Goal: Check status: Check status

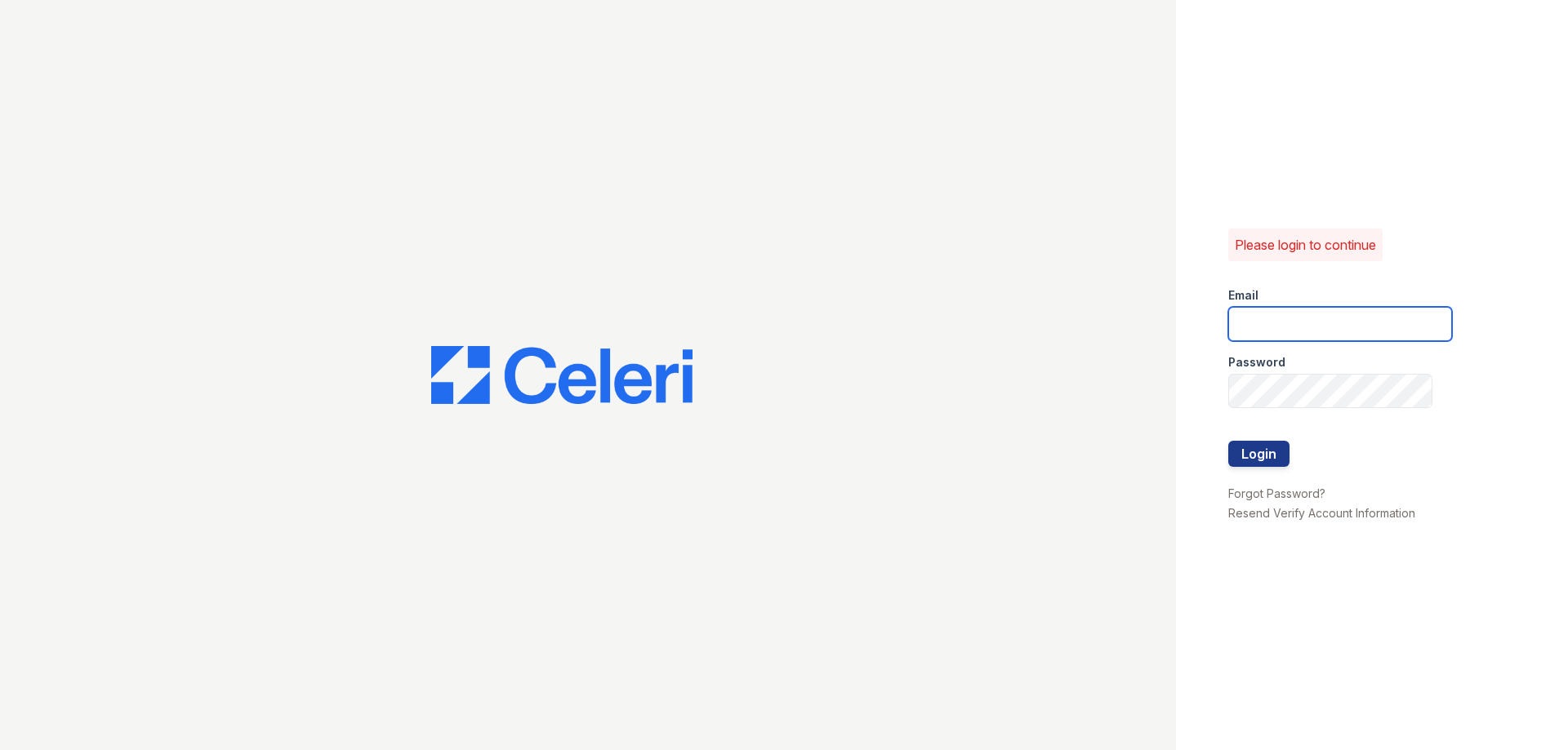
click at [1293, 336] on input "email" at bounding box center [1340, 324] width 224 height 34
type input "mdelarosa@lantowerliving.com"
click at [1266, 453] on button "Login" at bounding box center [1259, 453] width 61 height 26
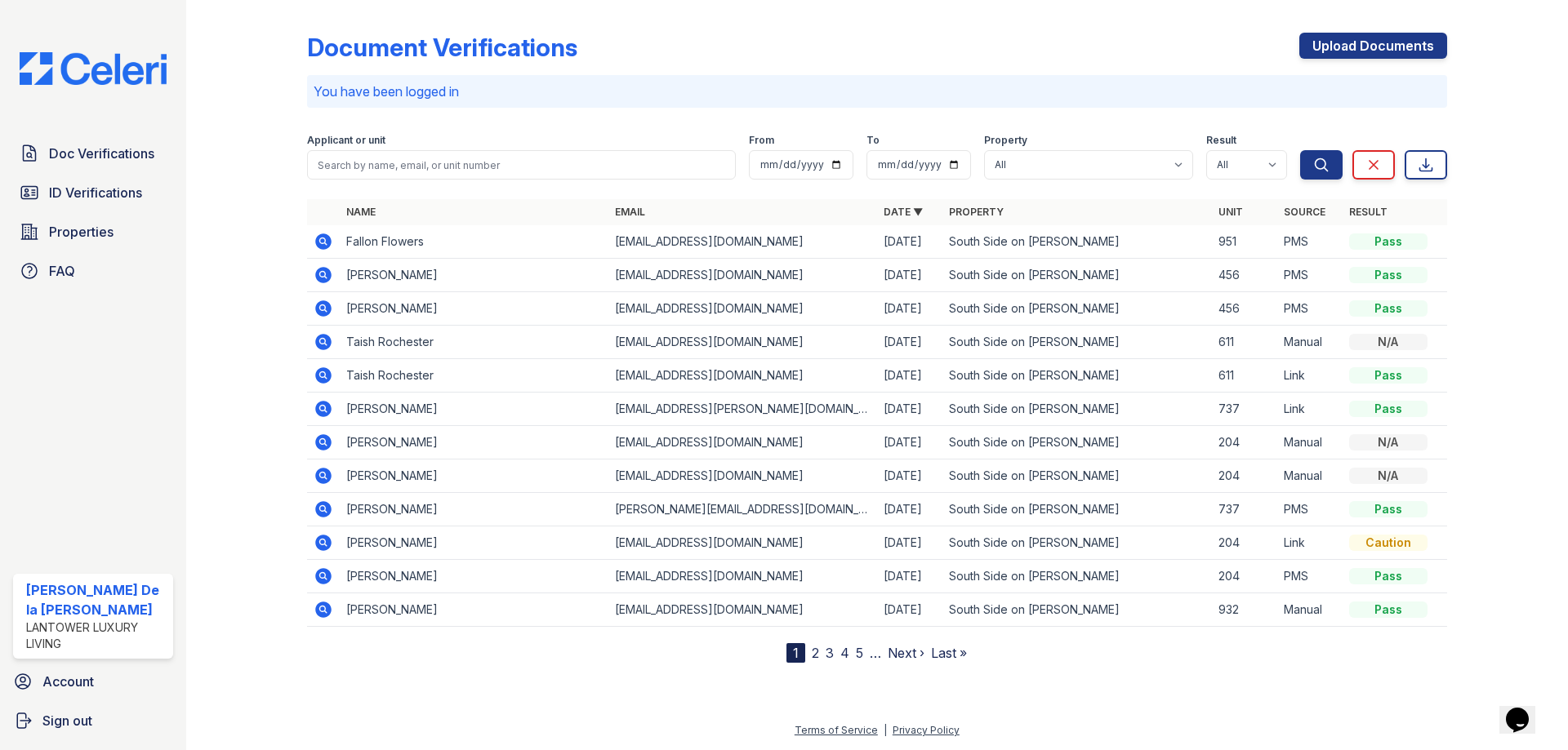
click at [322, 240] on icon at bounding box center [322, 240] width 4 height 4
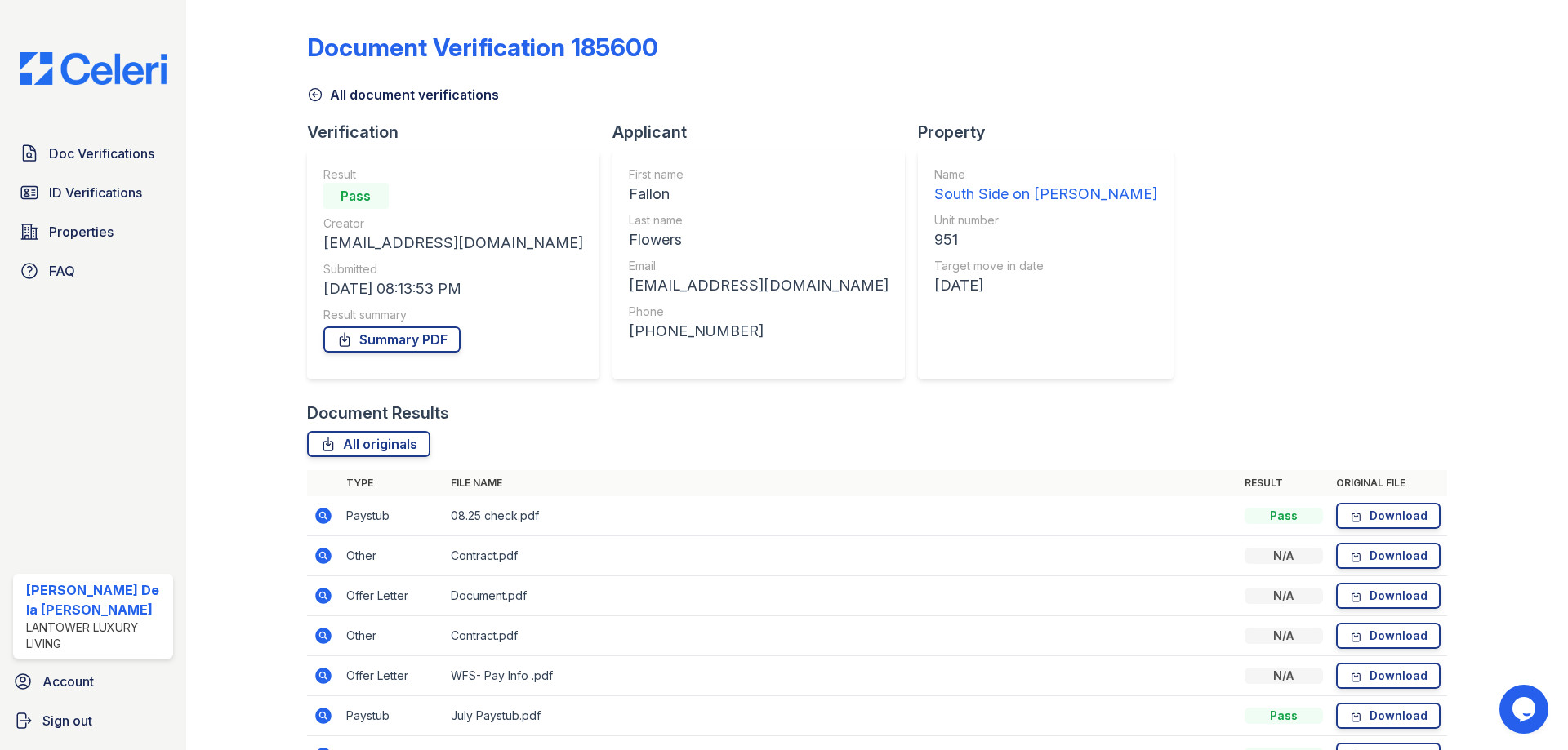
scroll to position [98, 0]
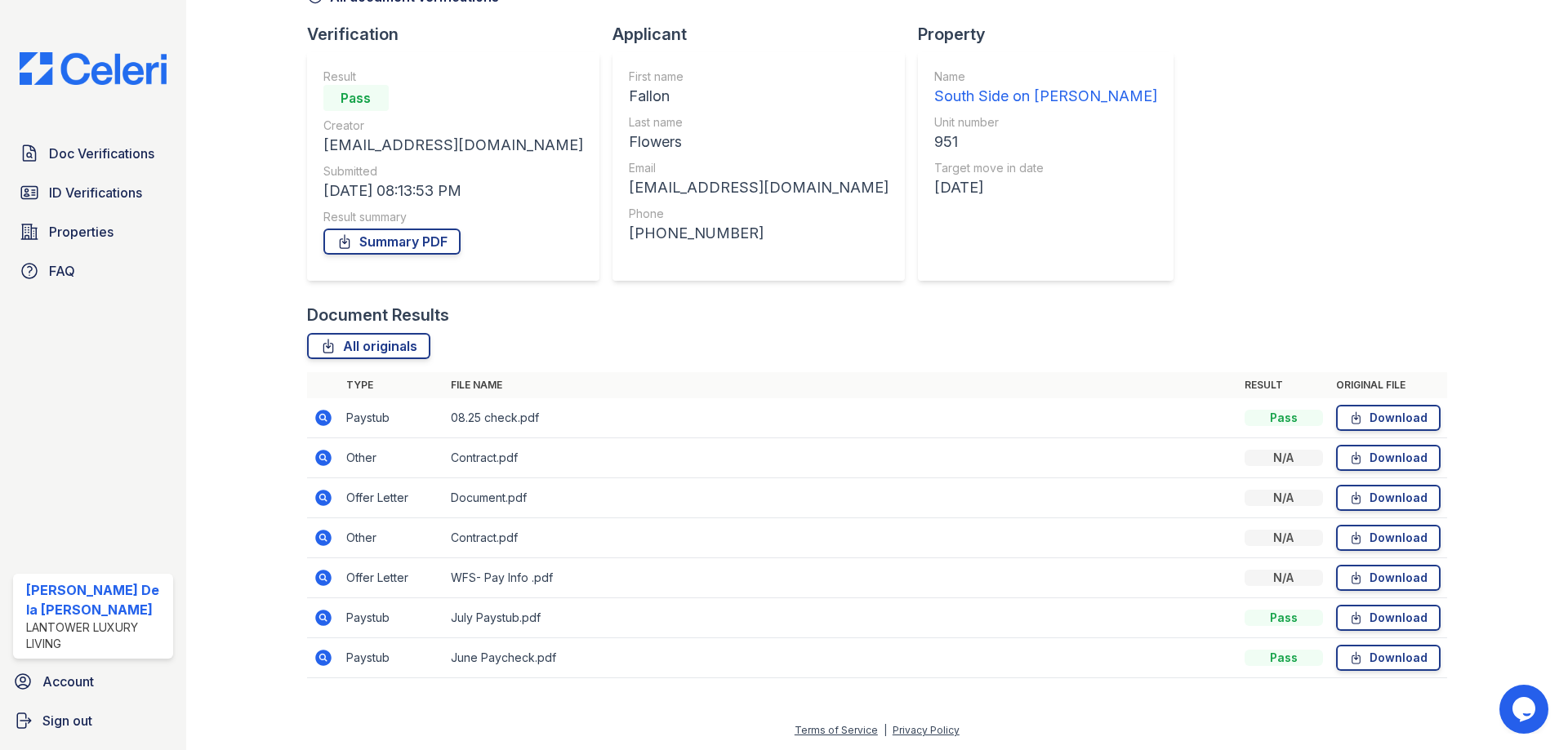
click at [324, 421] on icon at bounding box center [323, 418] width 16 height 16
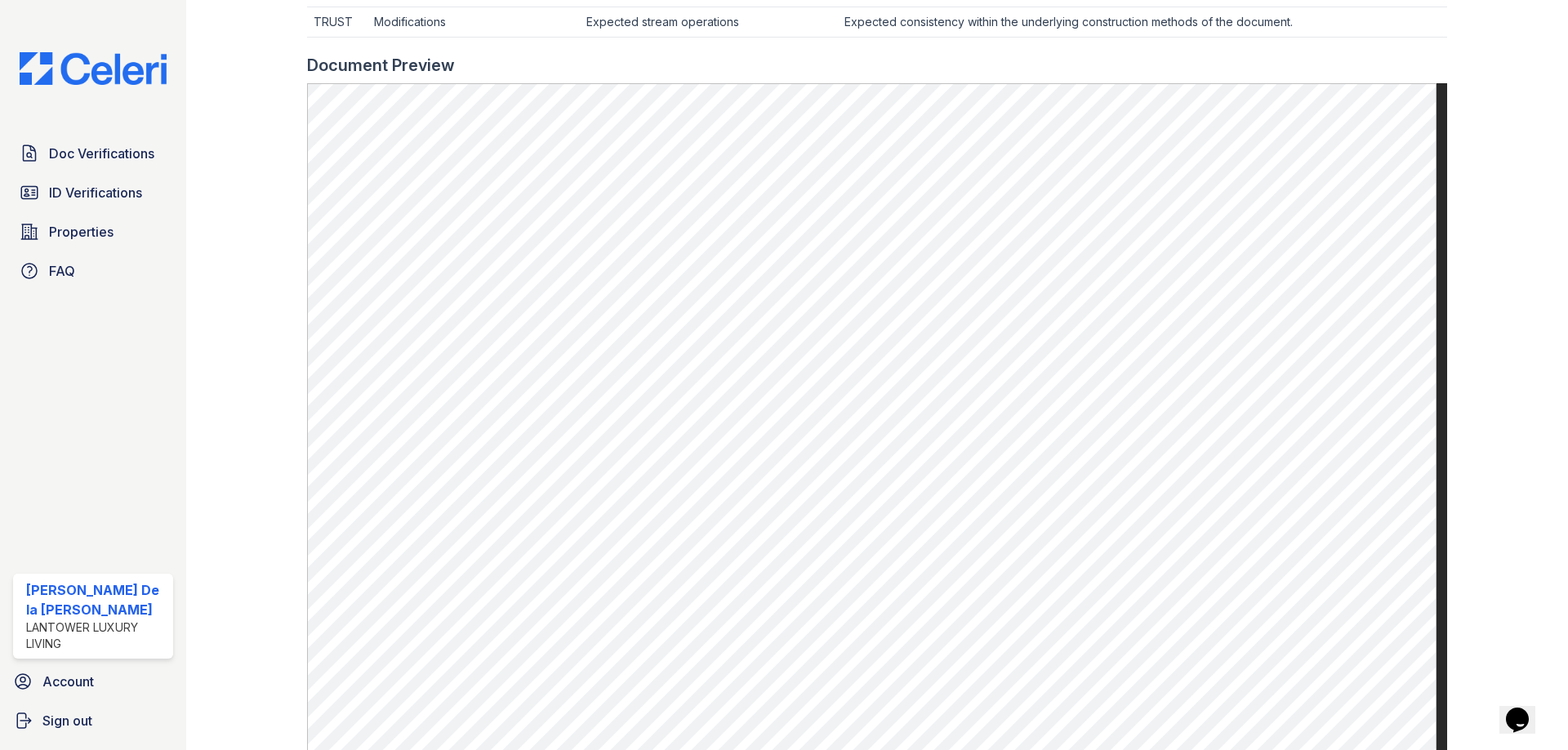
scroll to position [653, 0]
